Goal: Transaction & Acquisition: Book appointment/travel/reservation

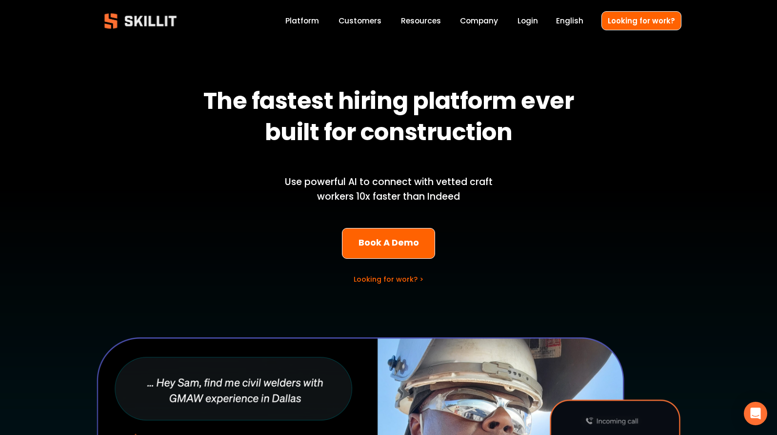
click at [0, 0] on link "Labor Insights" at bounding box center [0, 0] width 0 height 0
click at [394, 228] on div "The fastest hiring platform ever built for construction Use powerful AI to conn…" at bounding box center [388, 350] width 777 height 605
click at [400, 243] on link "Book A Demo" at bounding box center [388, 243] width 93 height 31
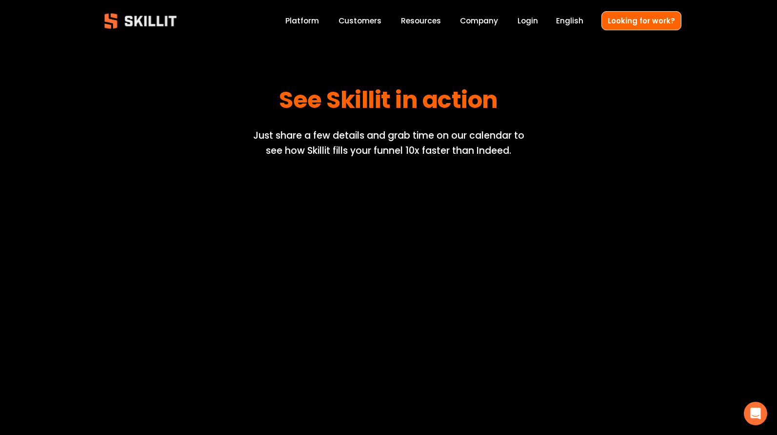
click at [121, 20] on img at bounding box center [140, 20] width 89 height 29
